Goal: Task Accomplishment & Management: Manage account settings

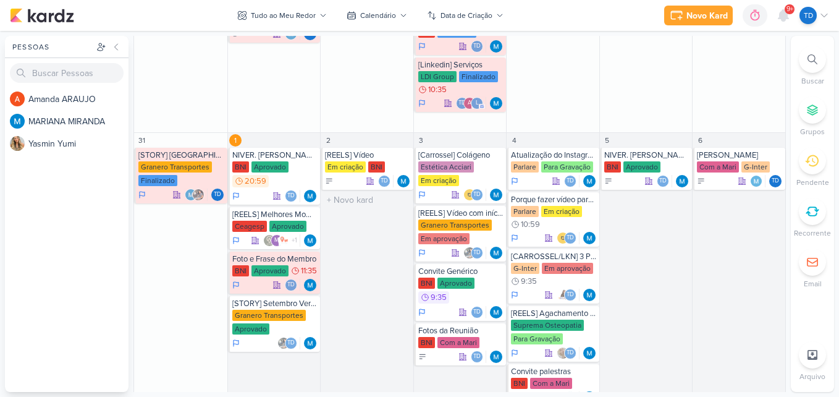
scroll to position [858, 0]
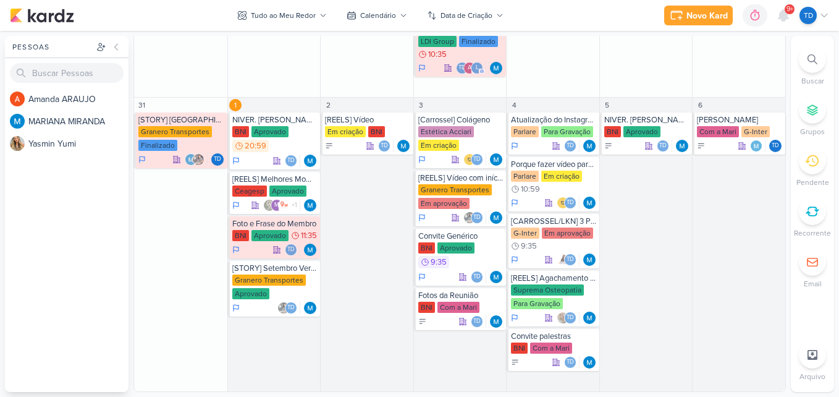
click at [787, 13] on span "9+" at bounding box center [790, 9] width 7 height 10
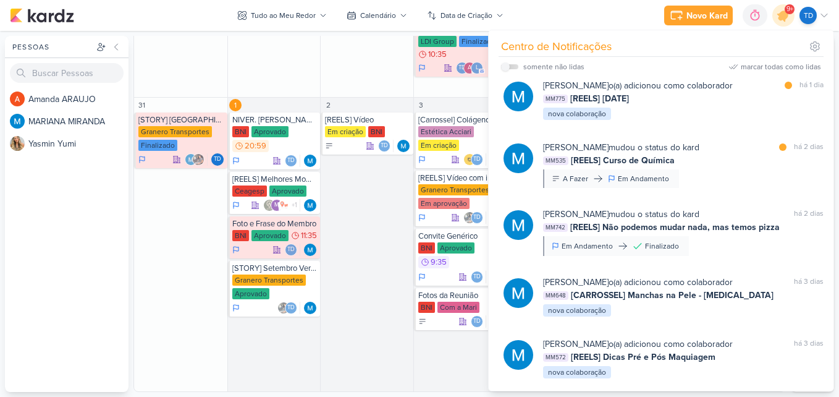
scroll to position [389, 0]
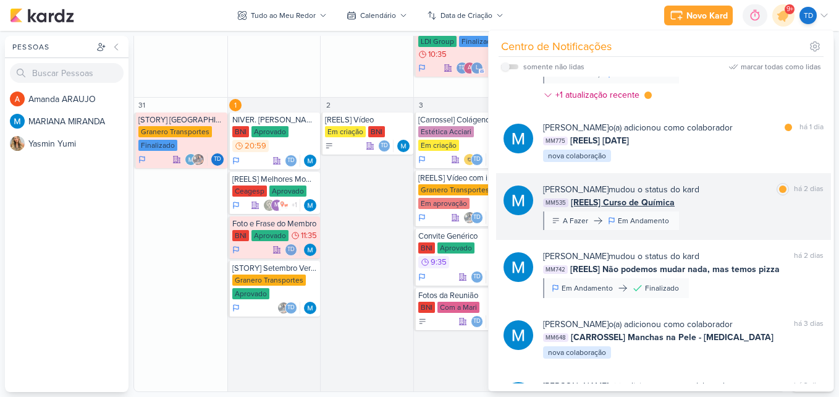
click at [711, 214] on div "[PERSON_NAME] mudou o status do kard marcar como lida há 2 dias MM535 [REELS] C…" at bounding box center [683, 206] width 281 height 47
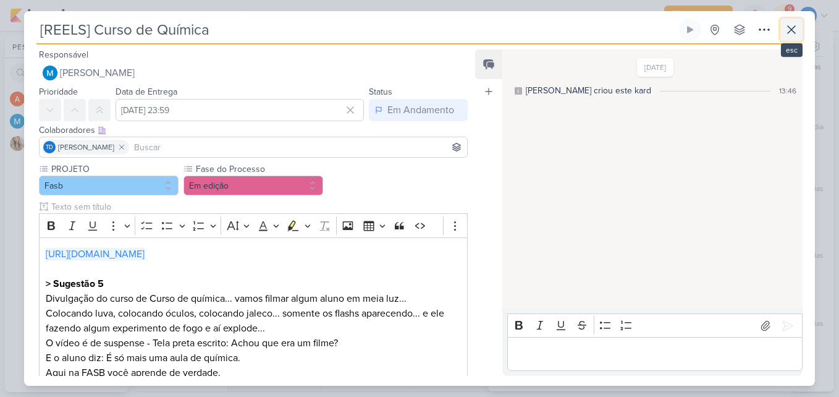
click at [790, 32] on icon at bounding box center [791, 29] width 15 height 15
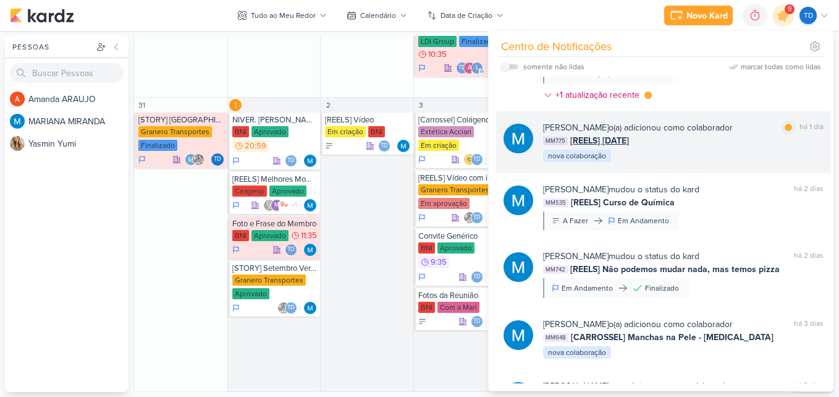
click at [714, 149] on div "[PERSON_NAME] o(a) adicionou como colaborador marcar como lida há 1 dia MM775 […" at bounding box center [683, 142] width 281 height 42
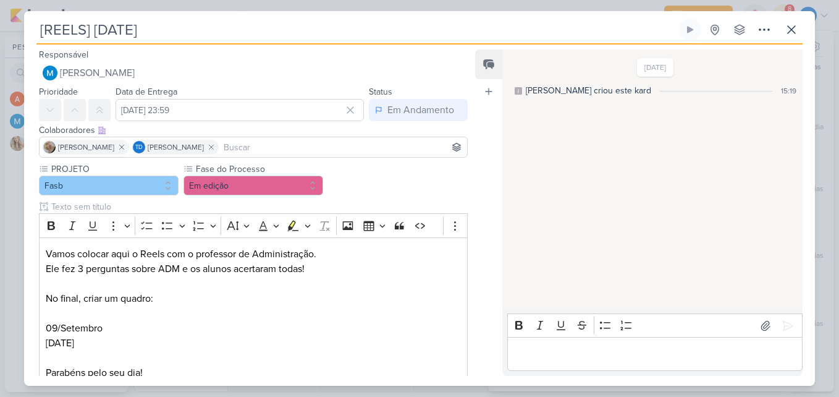
scroll to position [97, 0]
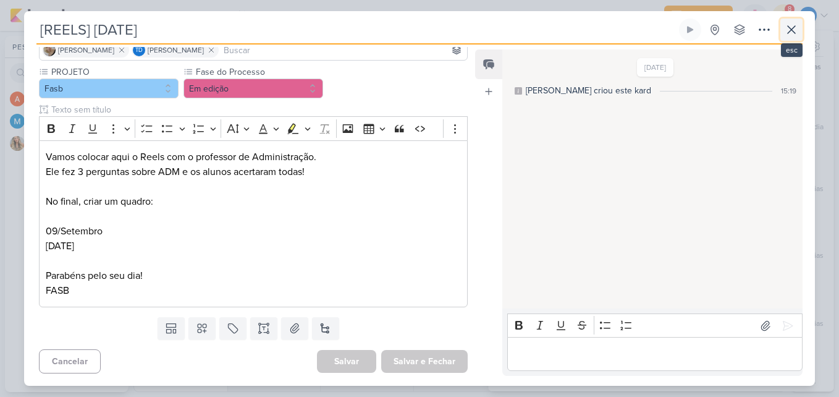
click at [797, 23] on icon at bounding box center [791, 29] width 15 height 15
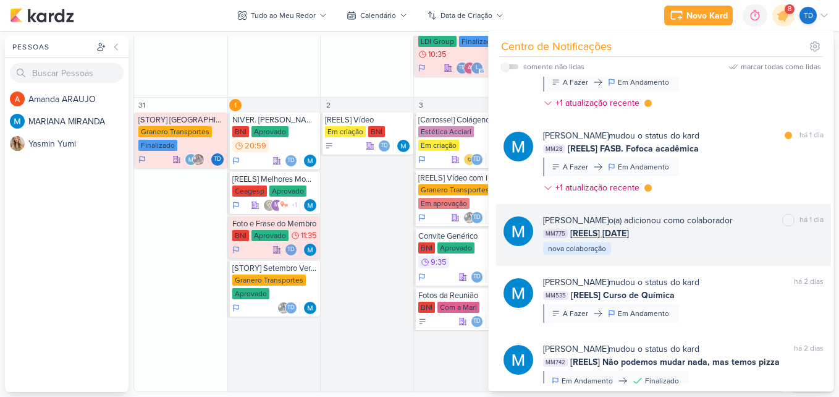
scroll to position [293, 0]
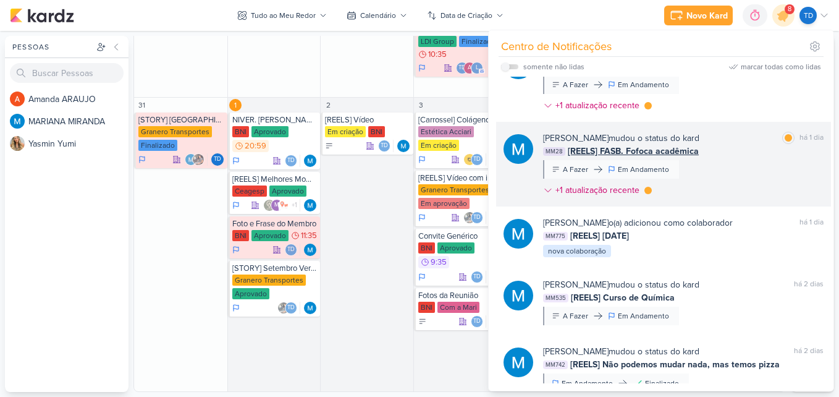
click at [694, 190] on div "[PERSON_NAME] mudou o status do kard marcar como lida há 1 dia MM28 [REELS] FAS…" at bounding box center [683, 167] width 281 height 70
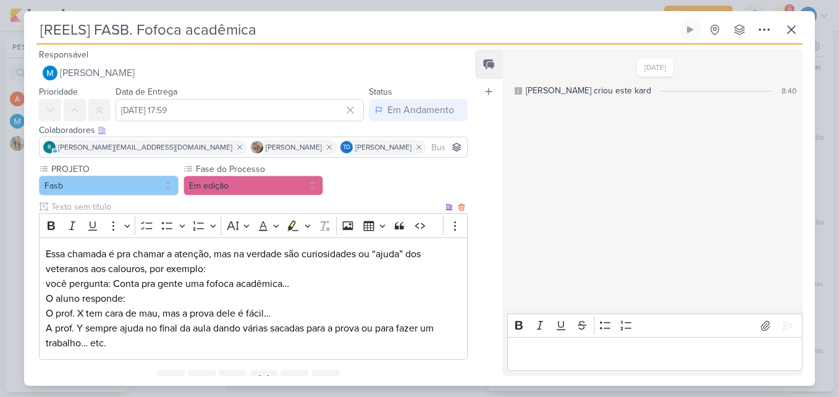
scroll to position [53, 0]
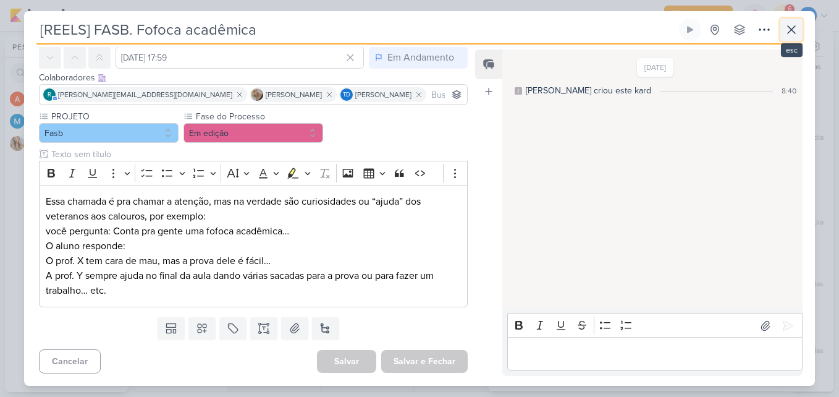
click at [794, 28] on icon at bounding box center [791, 29] width 7 height 7
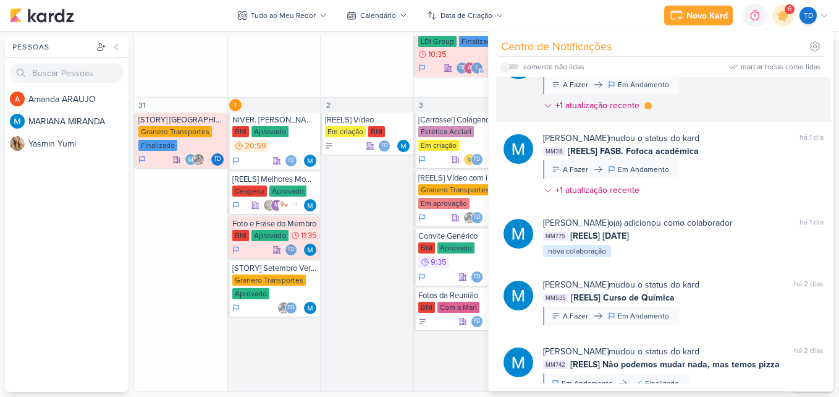
click at [684, 119] on div "[PERSON_NAME] mudou o status do kard marcar como lida há 1 dia MM590 [Carrossel…" at bounding box center [663, 79] width 335 height 85
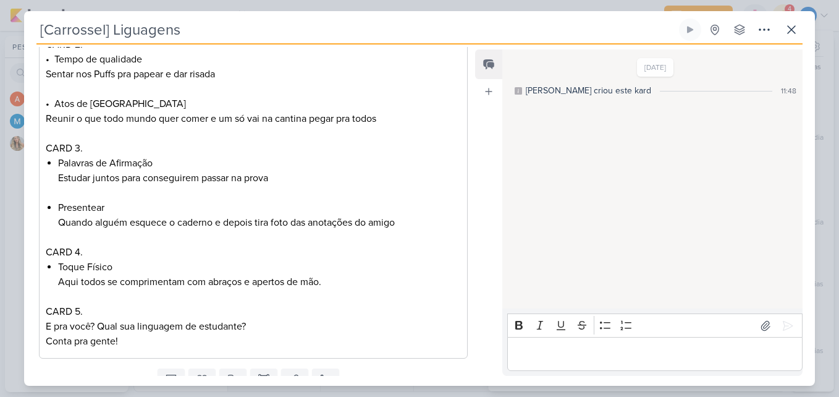
scroll to position [554, 0]
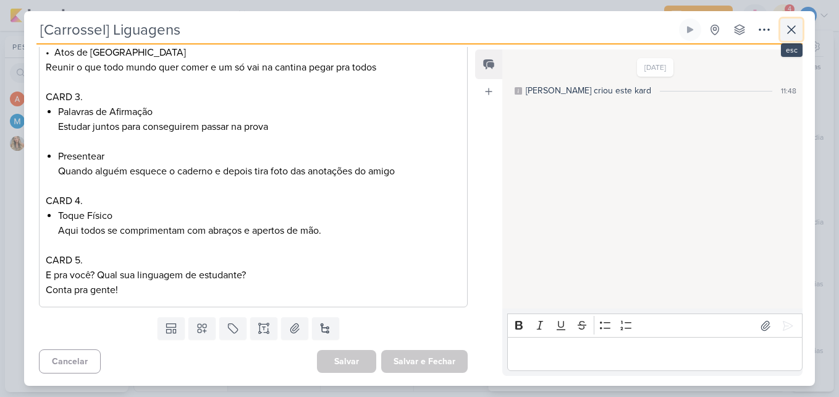
click at [791, 20] on button at bounding box center [791, 30] width 22 height 22
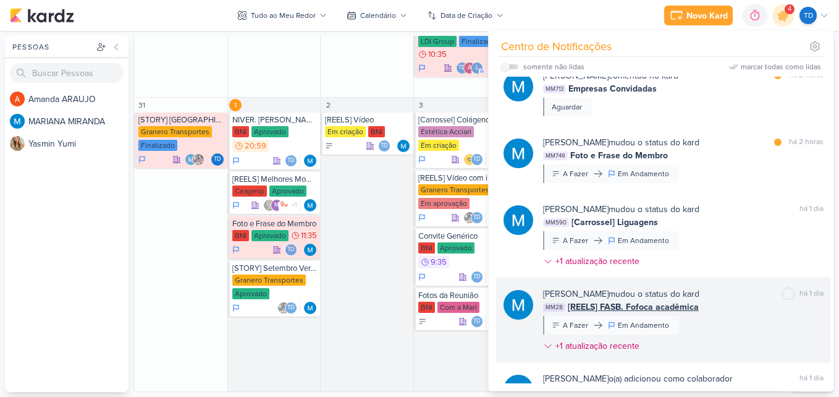
scroll to position [133, 0]
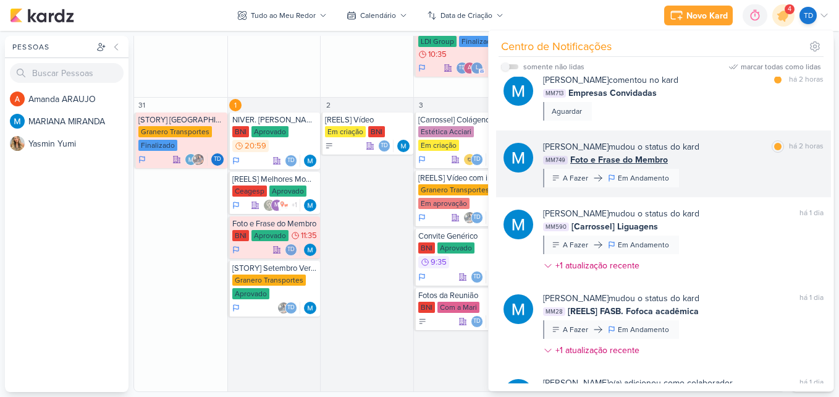
click at [694, 171] on div "[PERSON_NAME] mudou o status do kard marcar como lida há 2 horas MM749 Foto e F…" at bounding box center [683, 163] width 281 height 47
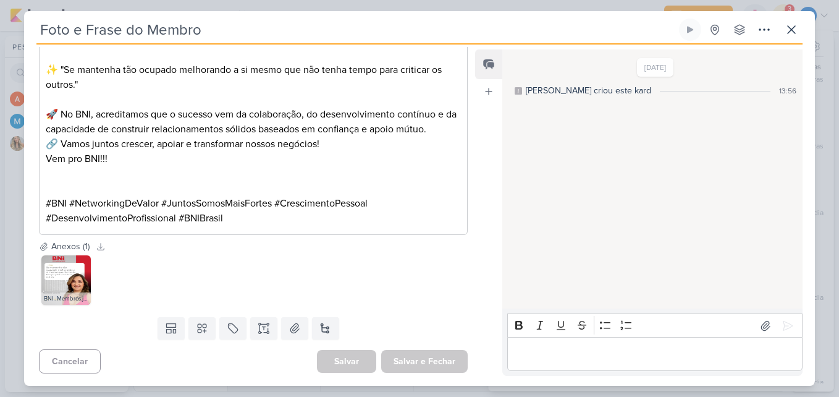
scroll to position [0, 0]
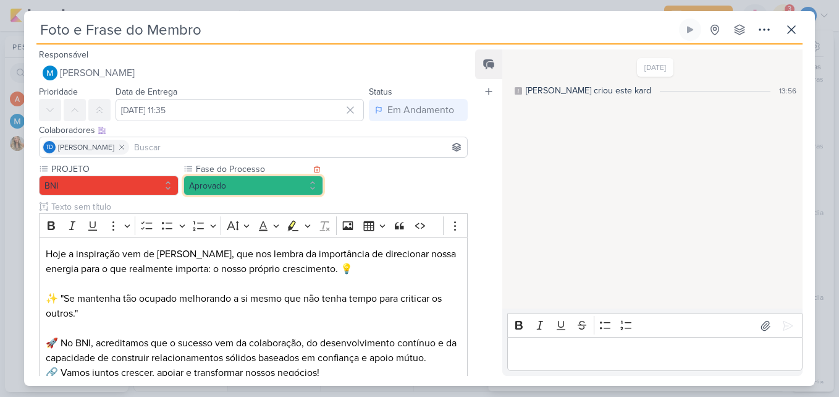
click at [301, 192] on button "Aprovado" at bounding box center [254, 185] width 140 height 20
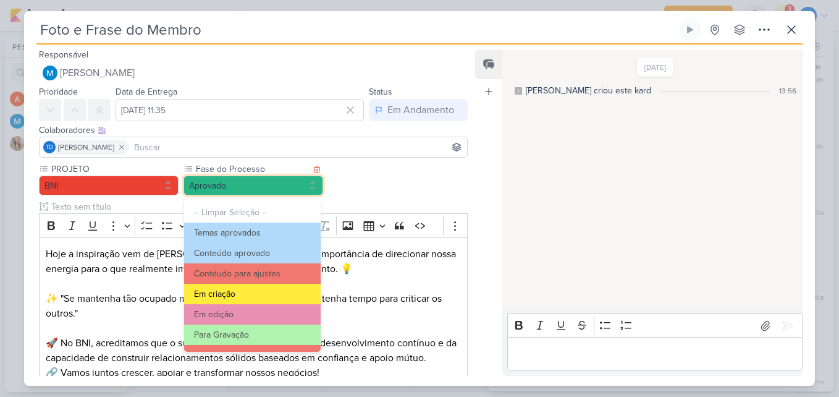
scroll to position [119, 0]
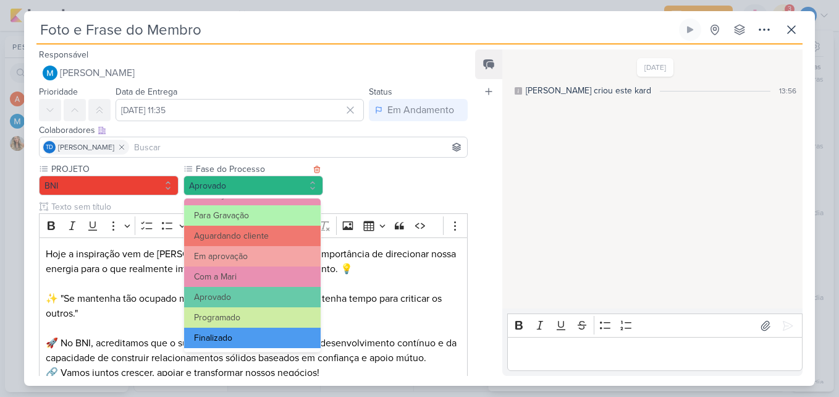
click at [235, 338] on button "Finalizado" at bounding box center [252, 337] width 137 height 20
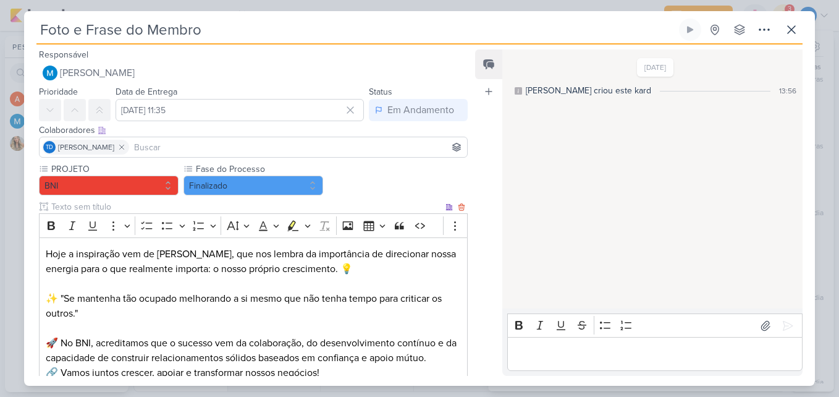
scroll to position [229, 0]
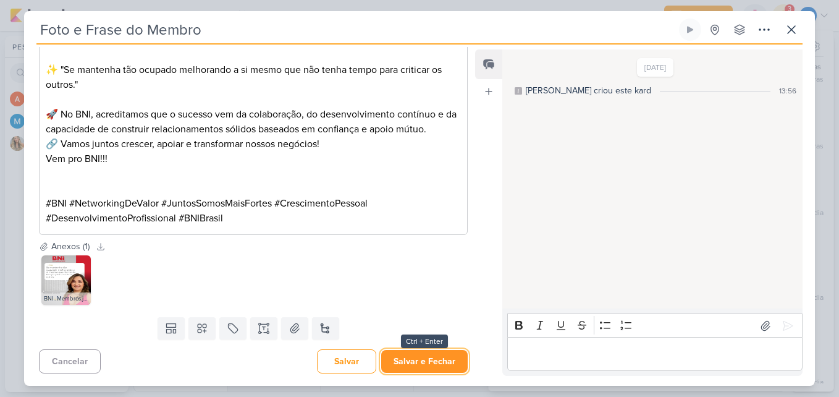
click at [436, 365] on button "Salvar e Fechar" at bounding box center [424, 361] width 87 height 23
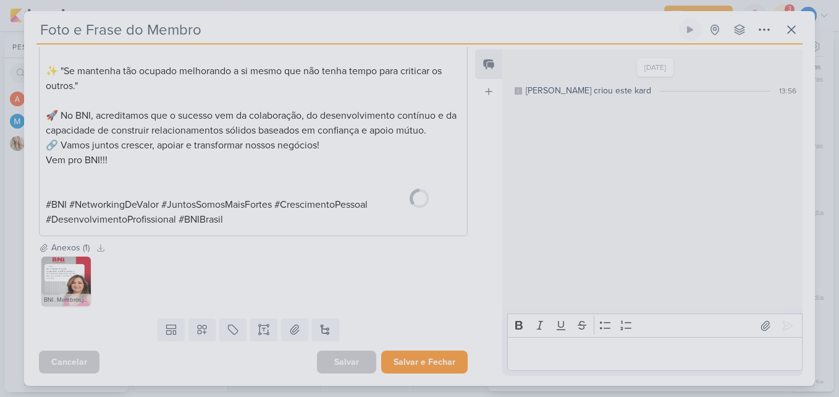
scroll to position [227, 0]
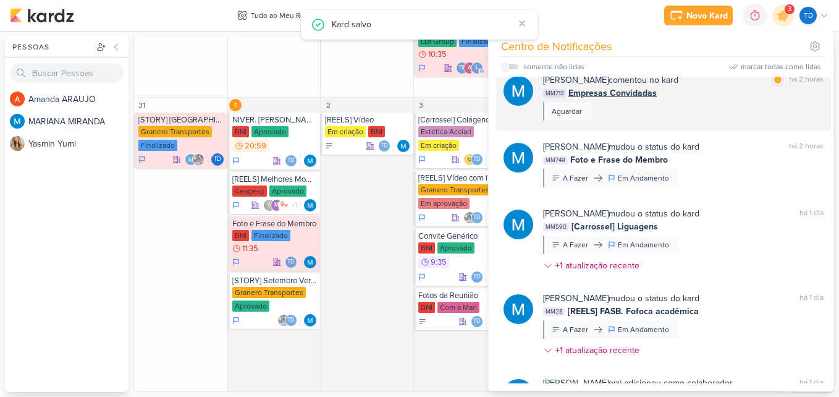
click at [715, 108] on div "[PERSON_NAME] comentou no kard marcar como lida há 2 horas MM713 Empresas Convi…" at bounding box center [683, 97] width 281 height 47
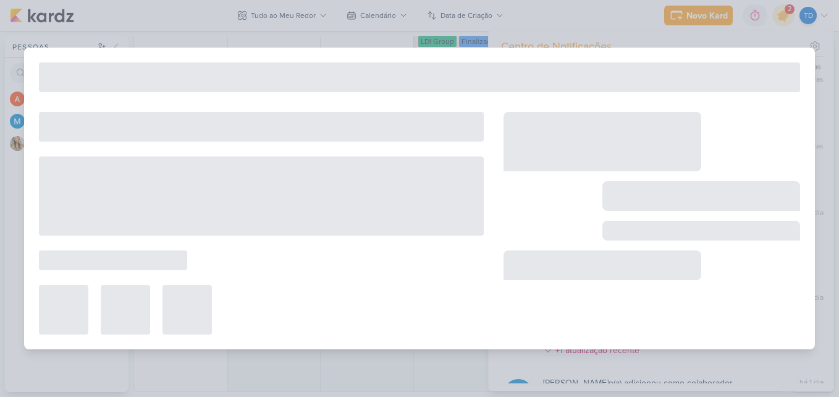
type input "Empresas Convidadas"
type input "[DATE] 23:59"
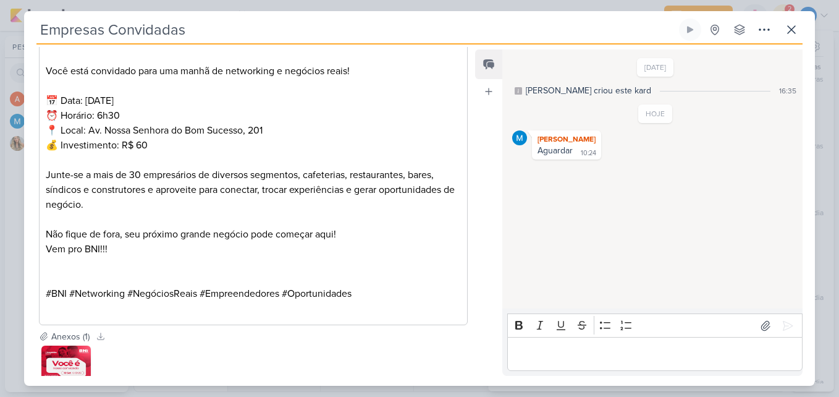
scroll to position [572, 0]
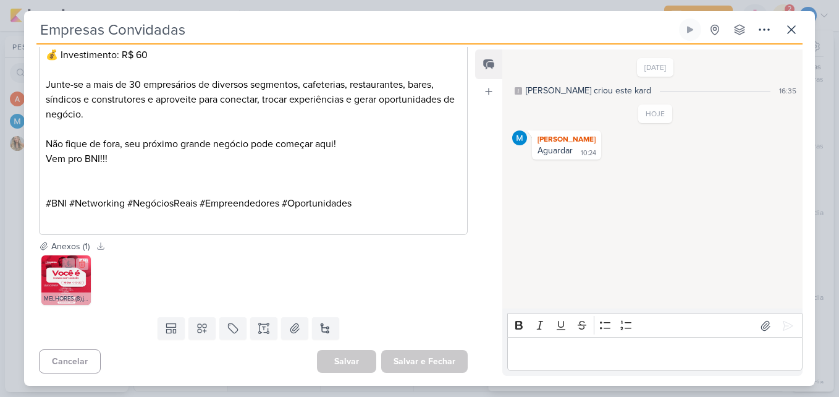
click at [70, 281] on img at bounding box center [65, 279] width 49 height 49
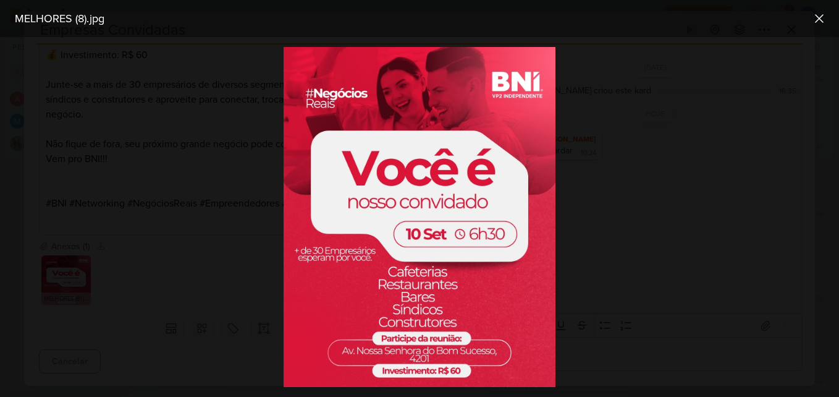
click at [218, 271] on div at bounding box center [419, 217] width 839 height 360
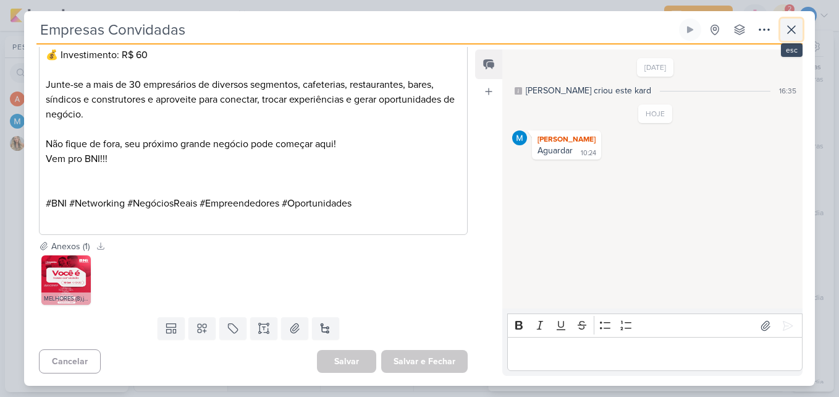
click at [790, 30] on icon at bounding box center [791, 29] width 15 height 15
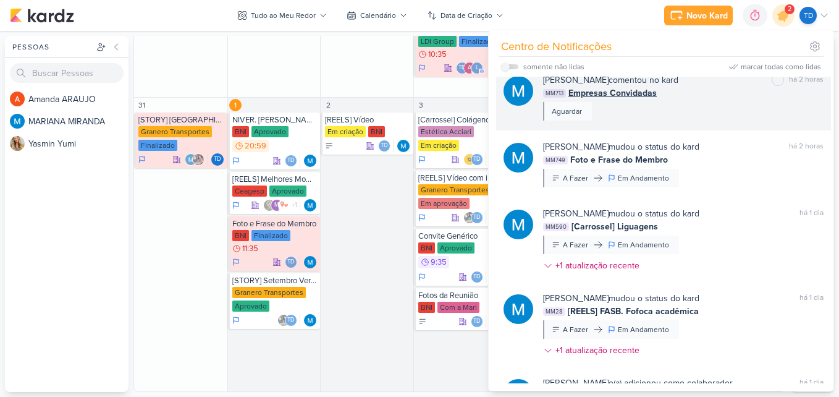
scroll to position [0, 0]
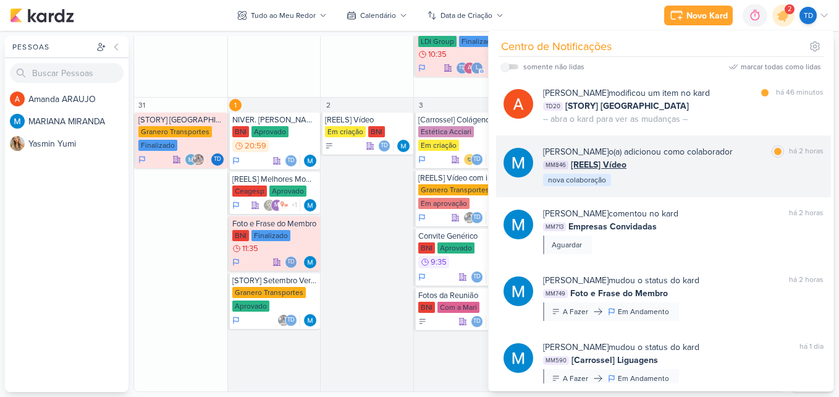
click at [716, 179] on div "[PERSON_NAME] o(a) adicionou como colaborador marcar como lida há 2 horas MM846…" at bounding box center [683, 166] width 281 height 42
